Goal: Task Accomplishment & Management: Use online tool/utility

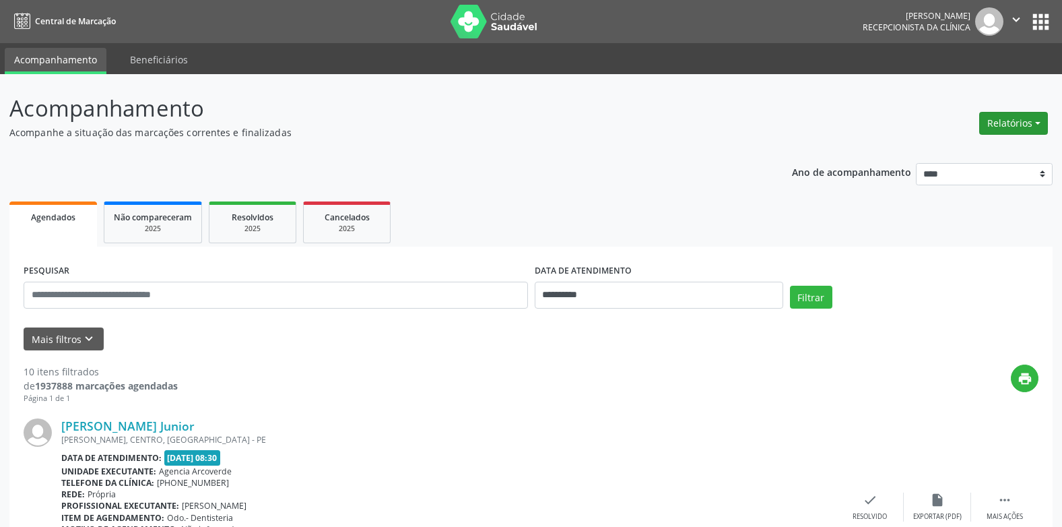
click at [1037, 121] on button "Relatórios" at bounding box center [1013, 123] width 69 height 23
click at [932, 153] on link "Agendamentos" at bounding box center [976, 152] width 145 height 19
select select "*"
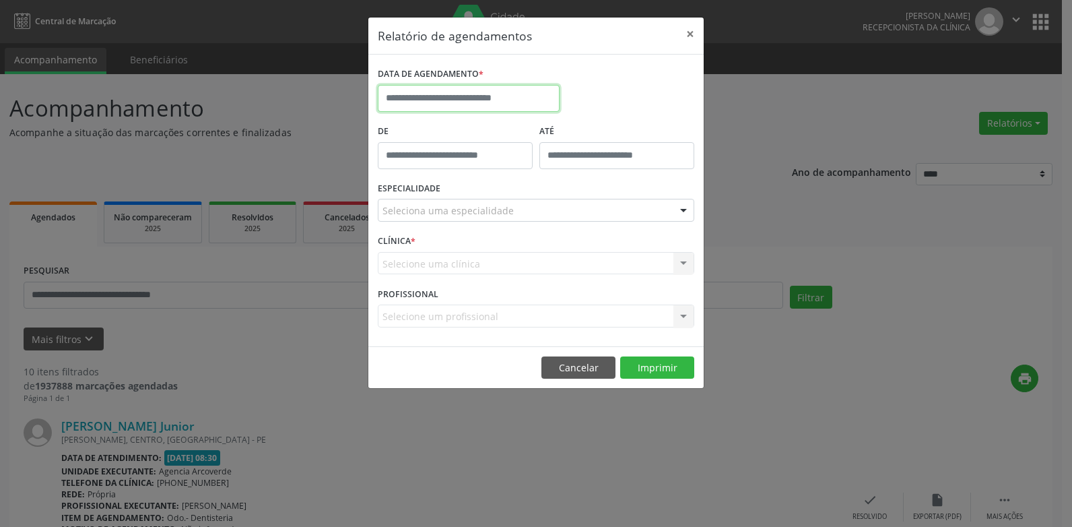
click at [518, 104] on input "text" at bounding box center [469, 98] width 182 height 27
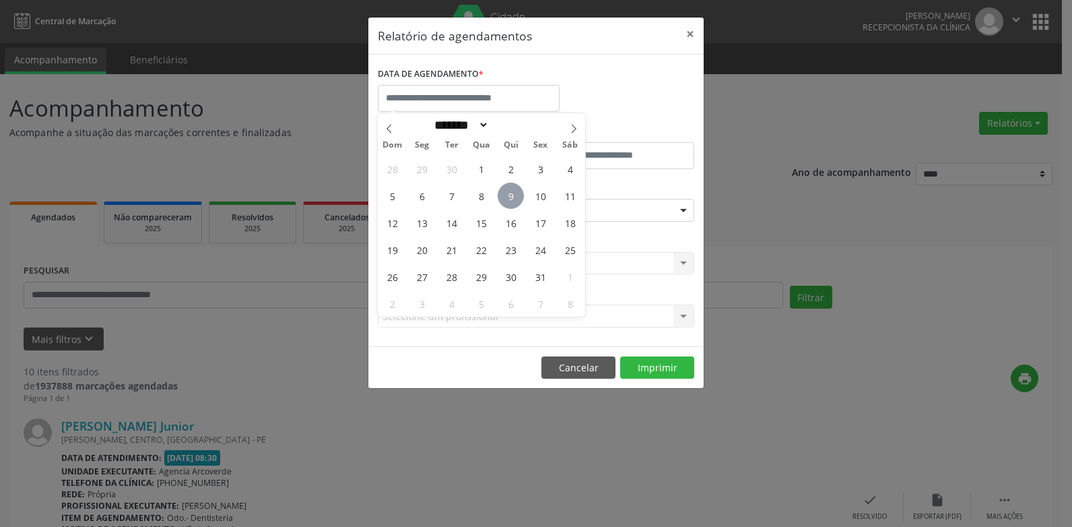
click at [515, 194] on span "9" at bounding box center [511, 196] width 26 height 26
type input "**********"
click at [515, 194] on span "9" at bounding box center [511, 196] width 26 height 26
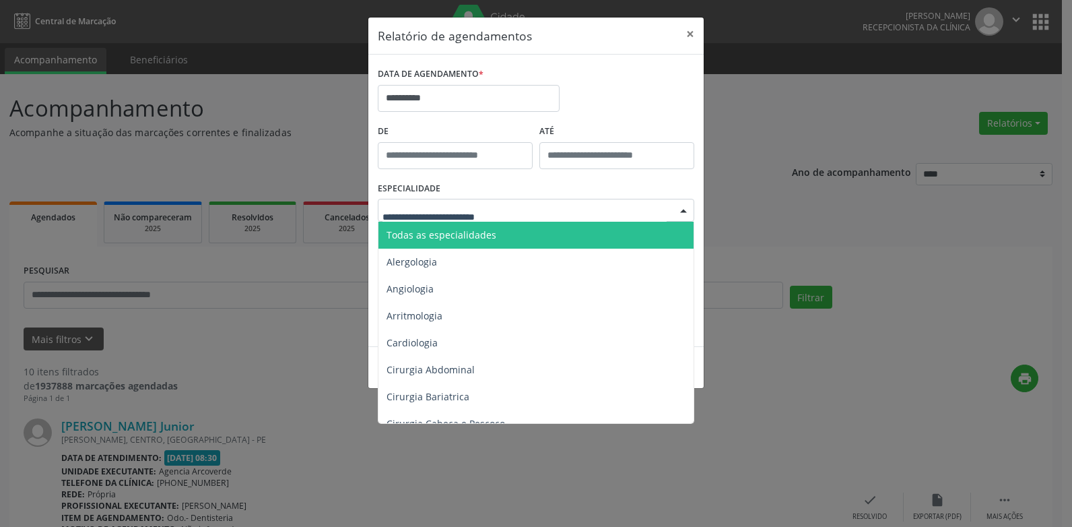
click at [420, 233] on span "Todas as especialidades" at bounding box center [442, 234] width 110 height 13
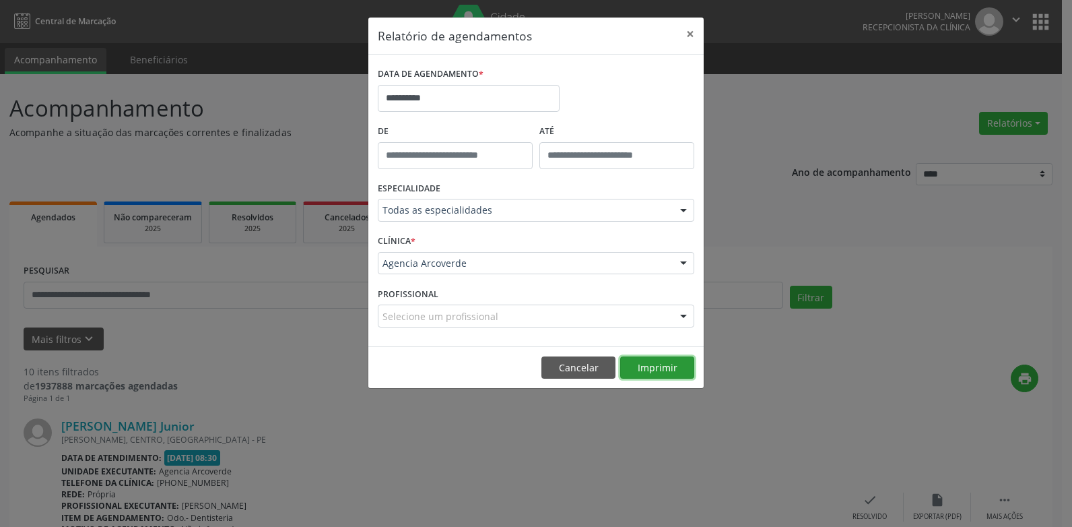
click at [676, 372] on button "Imprimir" at bounding box center [657, 367] width 74 height 23
click at [602, 366] on button "Cancelar" at bounding box center [579, 367] width 74 height 23
